Goal: Find specific page/section: Find specific page/section

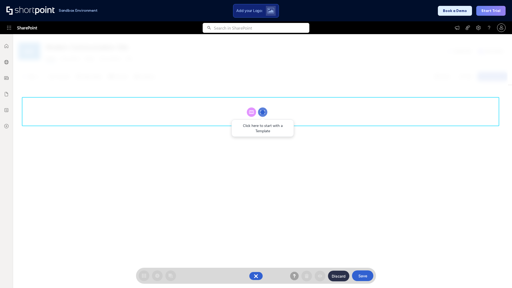
click at [263, 112] on circle at bounding box center [262, 111] width 9 height 9
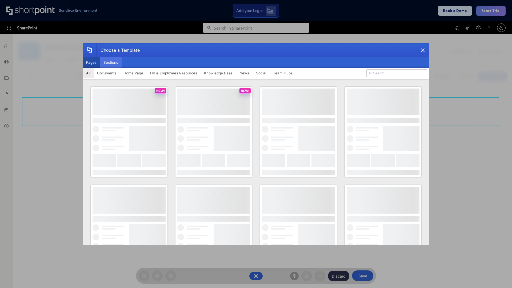
click at [111, 62] on button "Sections" at bounding box center [111, 62] width 22 height 11
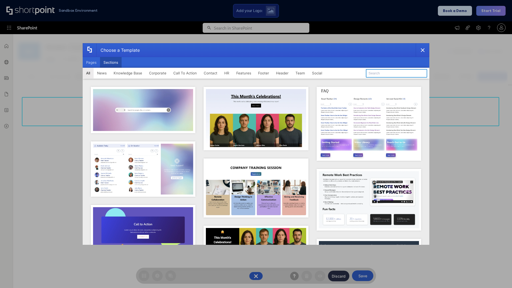
type input "Events"
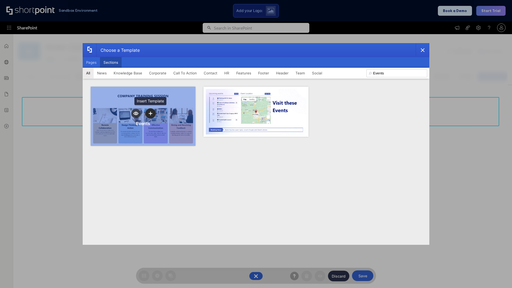
click at [150, 113] on icon "template selector" at bounding box center [151, 114] width 4 height 4
